Goal: Task Accomplishment & Management: Use online tool/utility

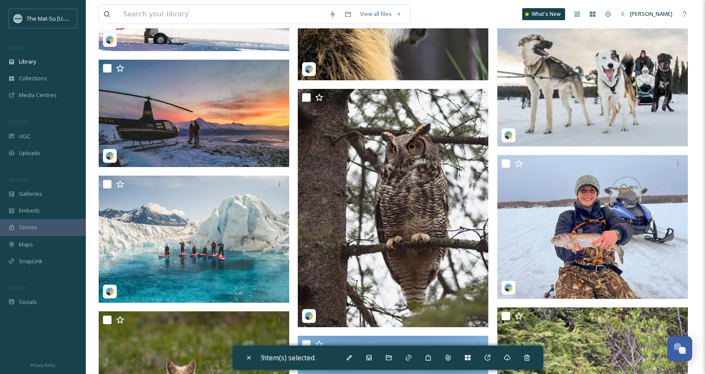
scroll to position [21500, 0]
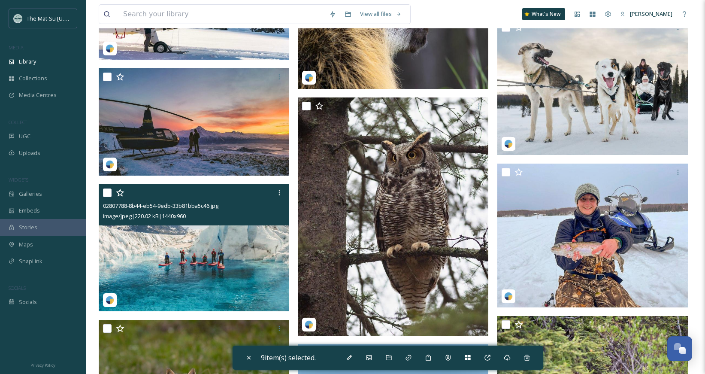
drag, startPoint x: 105, startPoint y: 193, endPoint x: 108, endPoint y: 198, distance: 5.5
click at [105, 194] on input "checkbox" at bounding box center [107, 193] width 9 height 9
checkbox input "true"
click at [216, 279] on img at bounding box center [194, 247] width 191 height 127
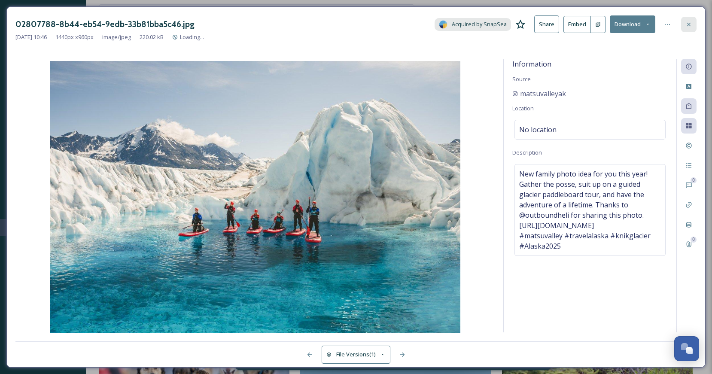
click at [688, 25] on icon at bounding box center [688, 24] width 7 height 7
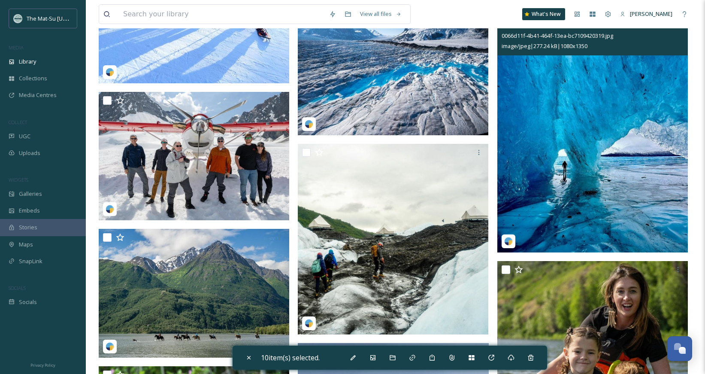
scroll to position [23419, 0]
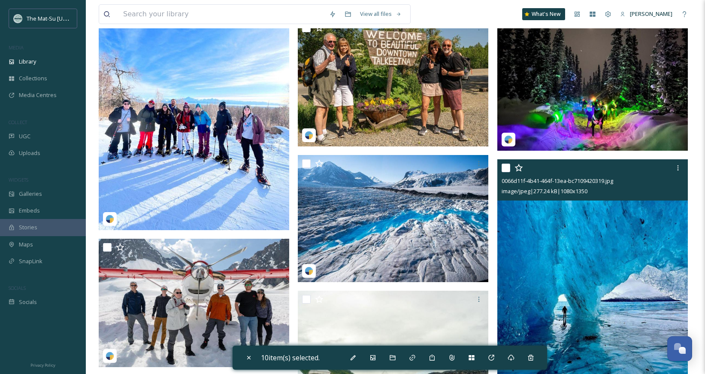
click at [506, 167] on input "checkbox" at bounding box center [506, 168] width 9 height 9
checkbox input "true"
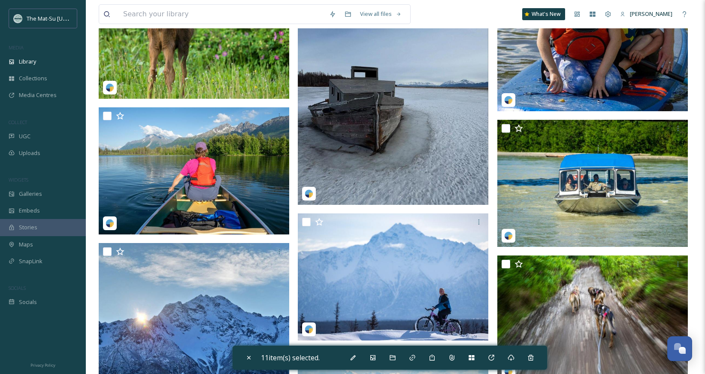
scroll to position [23717, 0]
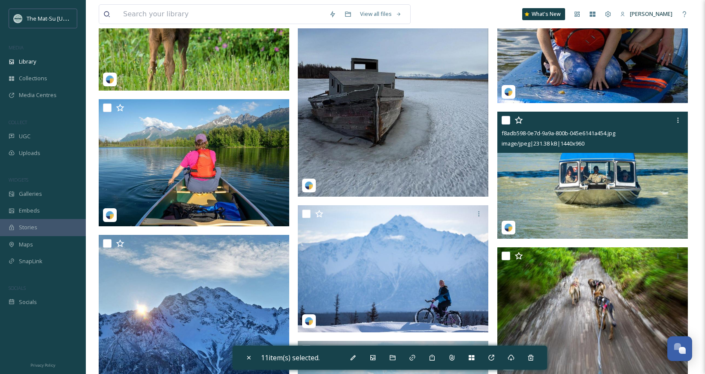
click at [503, 120] on input "checkbox" at bounding box center [506, 120] width 9 height 9
checkbox input "true"
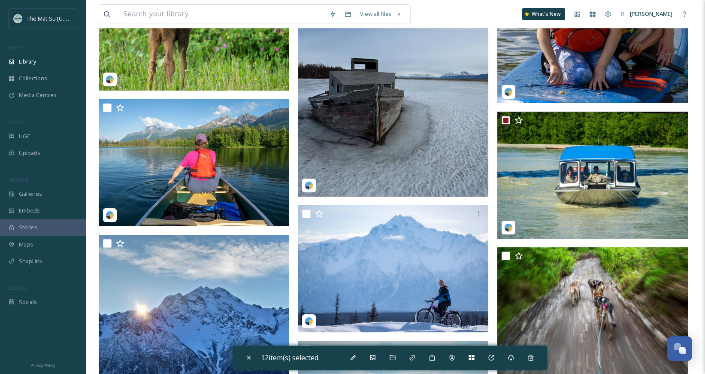
scroll to position [23982, 0]
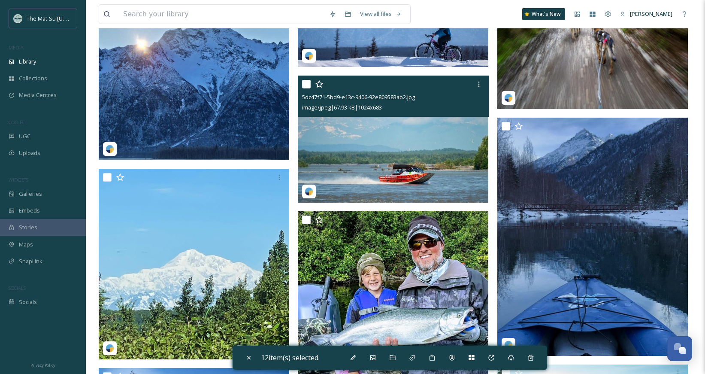
click at [307, 82] on input "checkbox" at bounding box center [306, 84] width 9 height 9
checkbox input "true"
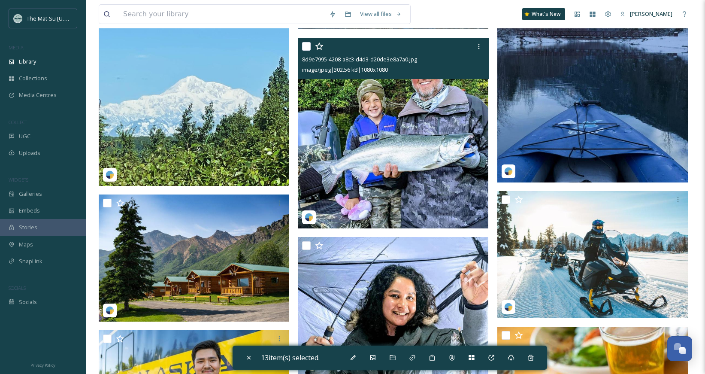
scroll to position [24154, 0]
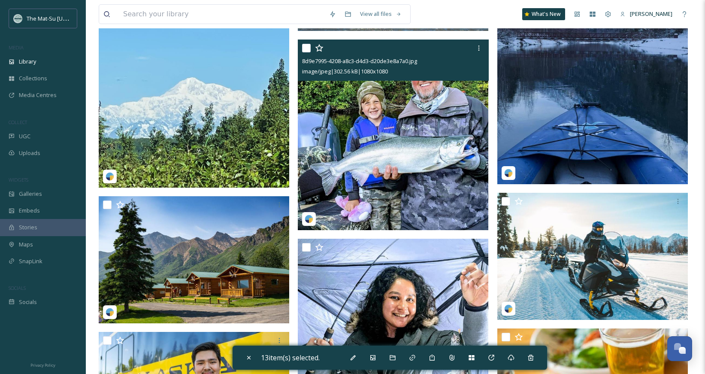
click at [306, 49] on input "checkbox" at bounding box center [306, 48] width 9 height 9
checkbox input "true"
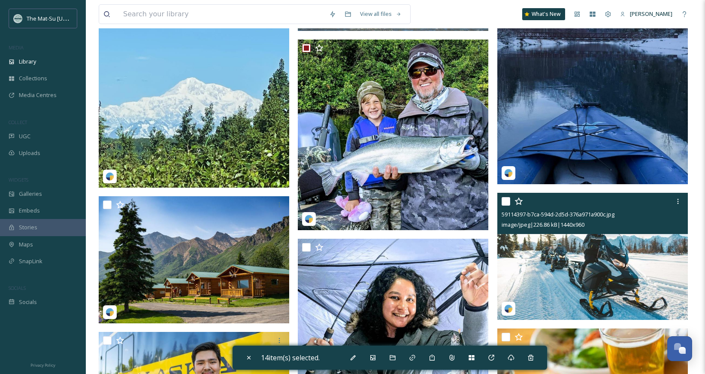
click at [504, 201] on input "checkbox" at bounding box center [506, 201] width 9 height 9
checkbox input "true"
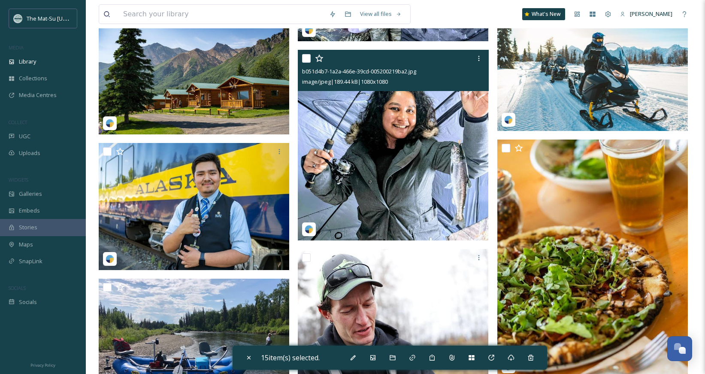
scroll to position [24329, 0]
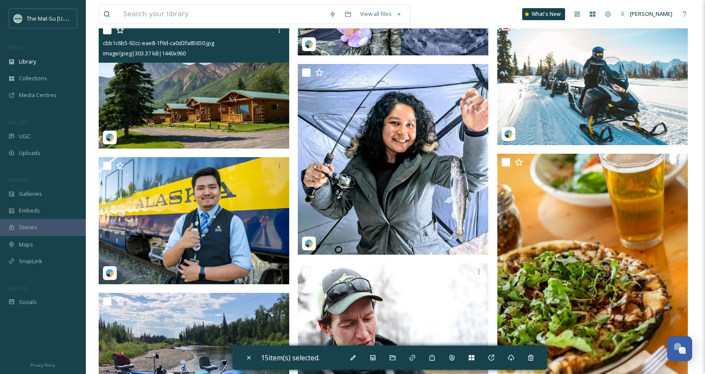
click at [107, 31] on input "checkbox" at bounding box center [107, 30] width 9 height 9
checkbox input "true"
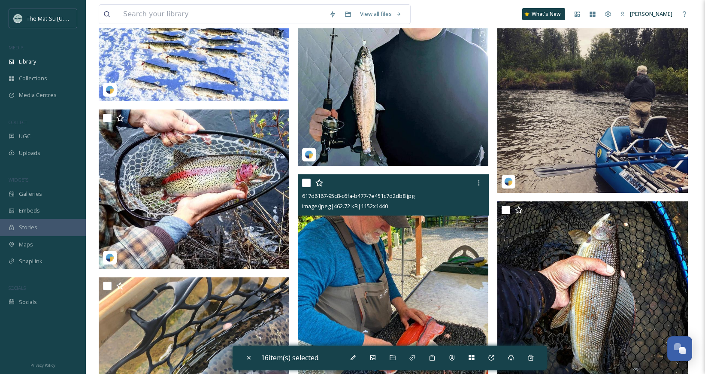
scroll to position [24942, 0]
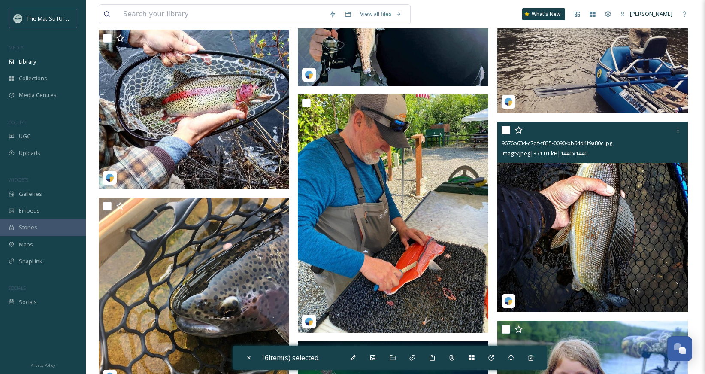
click at [506, 130] on input "checkbox" at bounding box center [506, 130] width 9 height 9
checkbox input "true"
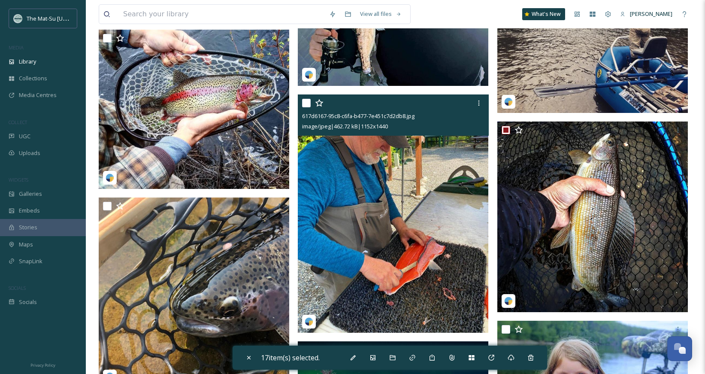
click at [303, 103] on input "checkbox" at bounding box center [306, 103] width 9 height 9
checkbox input "true"
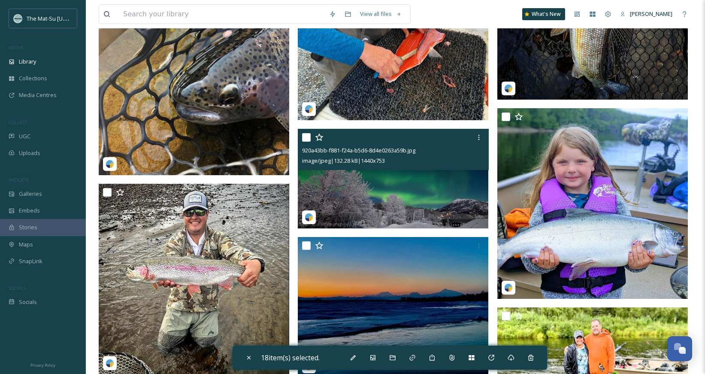
scroll to position [25187, 0]
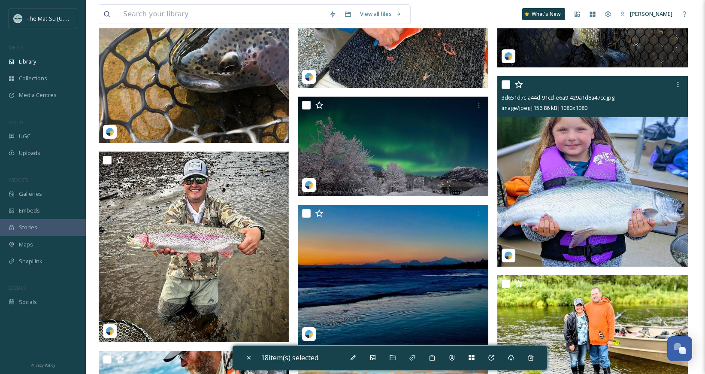
click at [508, 88] on input "checkbox" at bounding box center [506, 84] width 9 height 9
checkbox input "true"
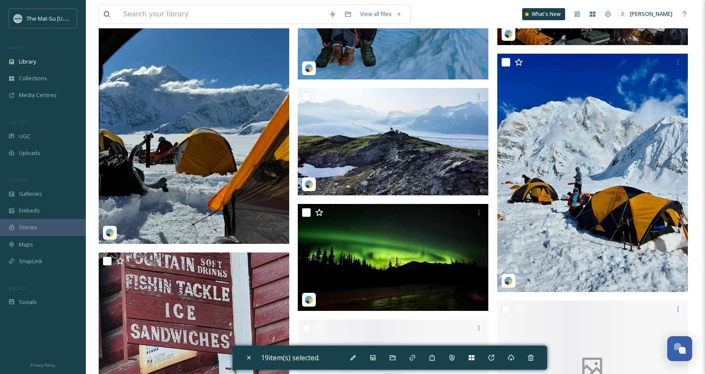
scroll to position [26945, 0]
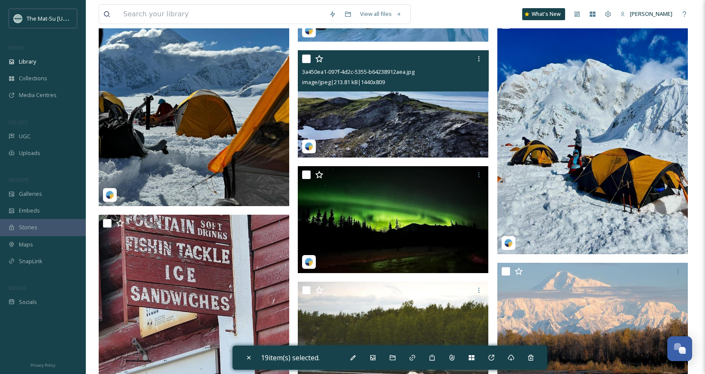
click at [309, 58] on input "checkbox" at bounding box center [306, 59] width 9 height 9
checkbox input "true"
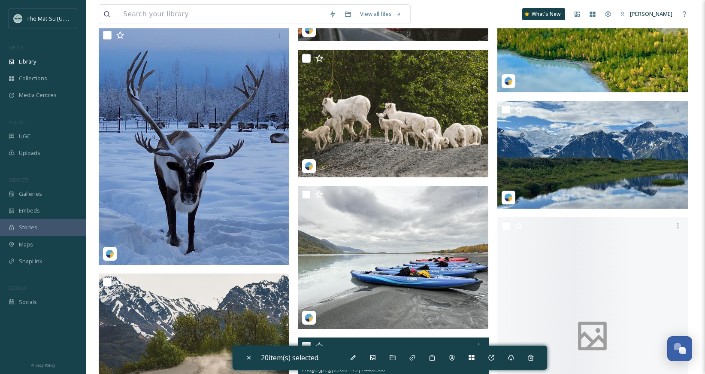
scroll to position [27629, 0]
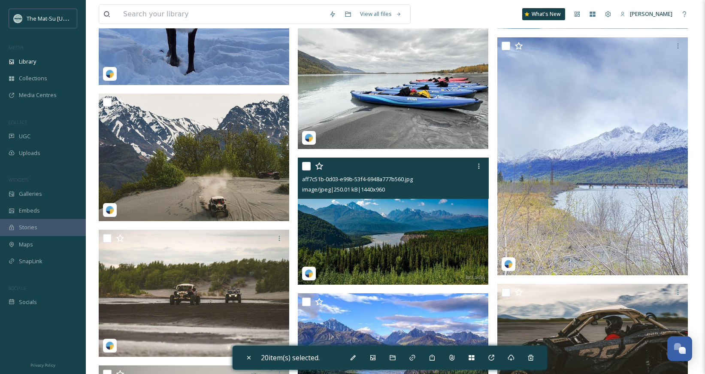
click at [305, 165] on input "checkbox" at bounding box center [306, 166] width 9 height 9
checkbox input "true"
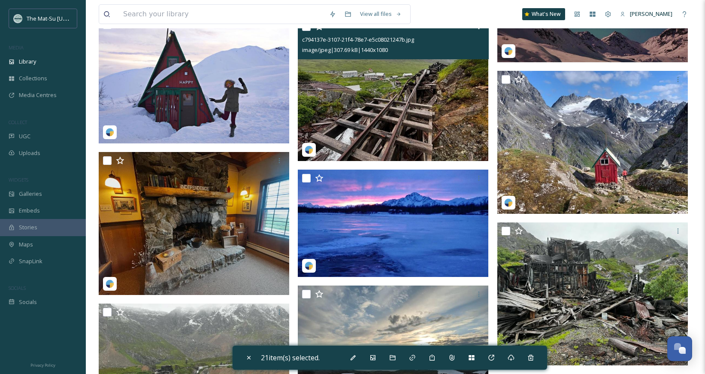
scroll to position [31188, 0]
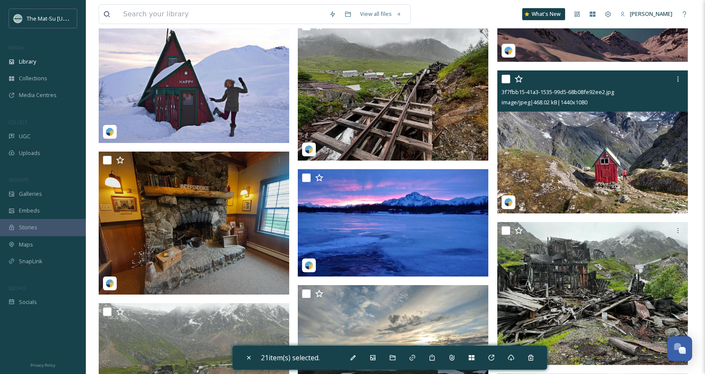
click at [506, 79] on input "checkbox" at bounding box center [506, 79] width 9 height 9
checkbox input "true"
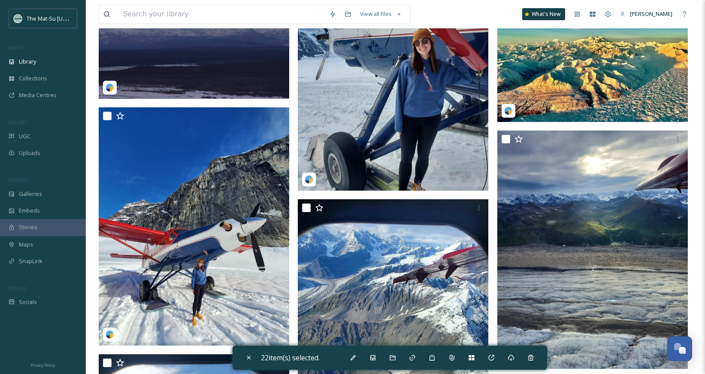
scroll to position [36850, 0]
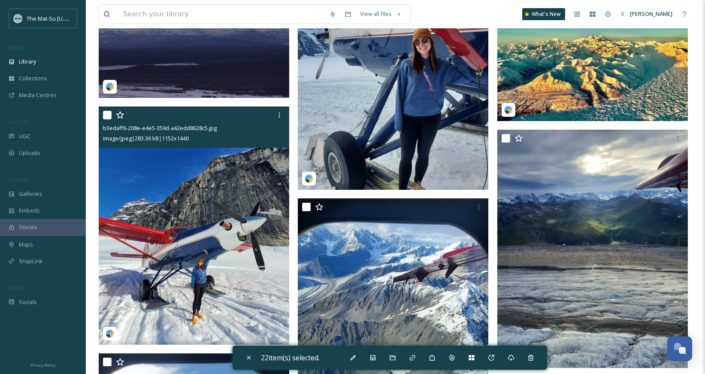
click at [109, 114] on input "checkbox" at bounding box center [107, 115] width 9 height 9
checkbox input "true"
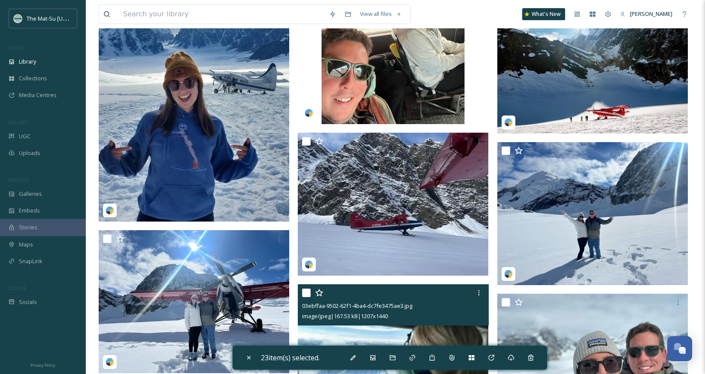
scroll to position [37406, 0]
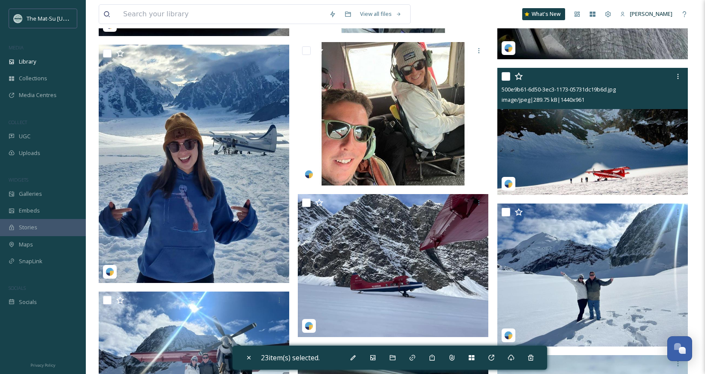
click at [505, 76] on input "checkbox" at bounding box center [506, 76] width 9 height 9
checkbox input "true"
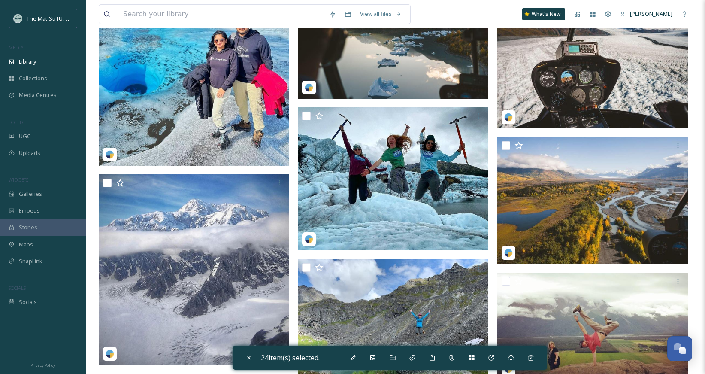
scroll to position [38709, 0]
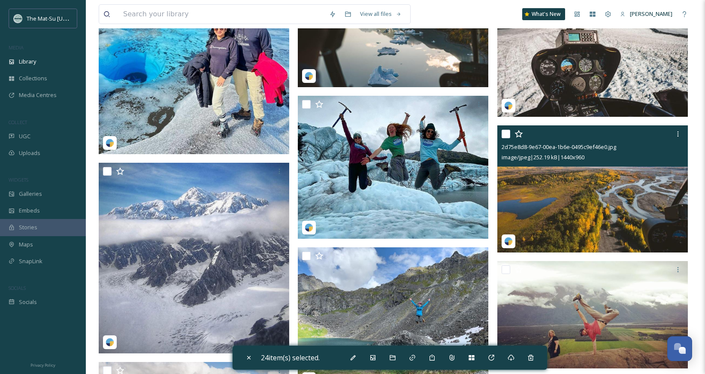
click at [504, 133] on input "checkbox" at bounding box center [506, 134] width 9 height 9
checkbox input "true"
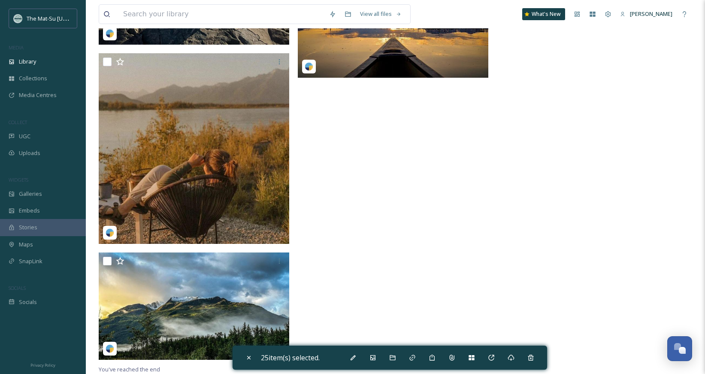
scroll to position [40086, 0]
click at [515, 359] on icon at bounding box center [511, 357] width 7 height 7
